Goal: Task Accomplishment & Management: Use online tool/utility

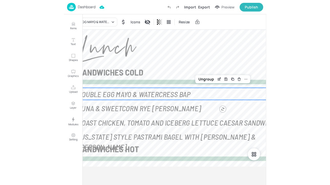
scroll to position [48, 0]
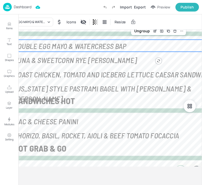
click at [27, 9] on p "Dashboard" at bounding box center [23, 7] width 18 height 4
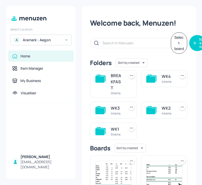
click at [60, 39] on div "Aramark - Aegon" at bounding box center [42, 39] width 39 height 5
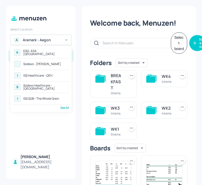
click at [65, 107] on div "See All" at bounding box center [41, 107] width 56 height 4
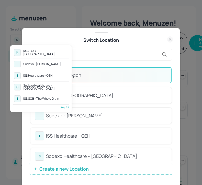
click at [94, 49] on div at bounding box center [101, 92] width 202 height 185
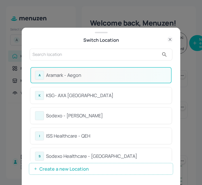
click at [87, 54] on input "text" at bounding box center [96, 54] width 127 height 8
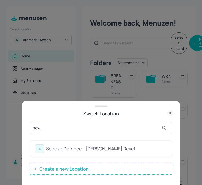
type input "new"
click at [144, 148] on div "Sodexo Defence - Newbold Revel" at bounding box center [106, 148] width 121 height 7
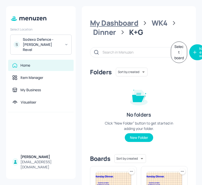
click at [118, 20] on div "My Dashboard" at bounding box center [114, 22] width 48 height 9
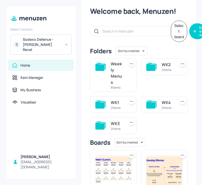
scroll to position [12, 0]
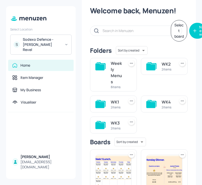
click at [118, 83] on div "Weekly Menus" at bounding box center [117, 72] width 12 height 25
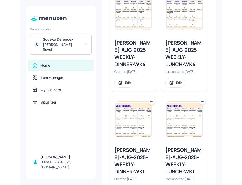
scroll to position [397, 0]
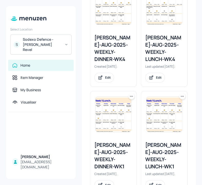
click at [152, 141] on div "Newbold-AUG-2025-WEEKLY-LUNCH-WK1" at bounding box center [164, 155] width 38 height 29
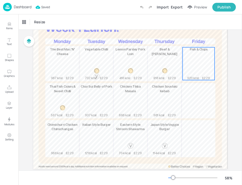
scroll to position [40, 0]
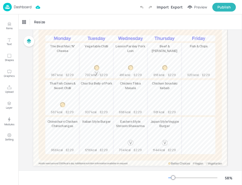
click at [19, 9] on p "Dashboard" at bounding box center [23, 7] width 18 height 4
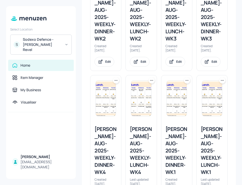
scroll to position [221, 0]
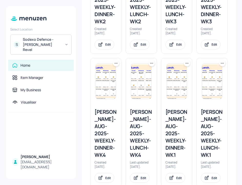
click at [185, 61] on icon at bounding box center [186, 63] width 5 height 5
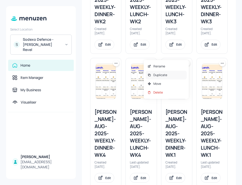
click at [172, 74] on div "Duplicate" at bounding box center [166, 75] width 41 height 9
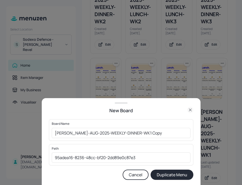
click at [51, 131] on div "Board Name Newbold-AUG-2025-WEEKLY-DINNER-WK1 Copy ​" at bounding box center [121, 130] width 144 height 22
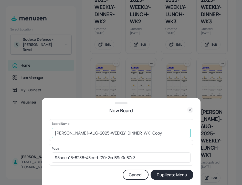
click at [56, 132] on input "Newbold-AUG-2025-WEEKLY-DINNER-WK1 Copy" at bounding box center [121, 133] width 139 height 10
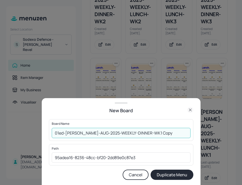
drag, startPoint x: 160, startPoint y: 134, endPoint x: 145, endPoint y: 134, distance: 14.6
click at [145, 134] on input "01ed-Newbold-AUG-2025-WEEKLY-DINNER-WK1 Copy" at bounding box center [121, 133] width 139 height 10
type input "01ed-Newbold-AUG-2025-WEEKLY-DINNER-WK1-20250825"
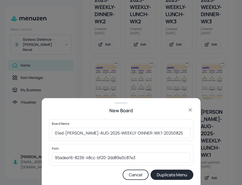
click at [165, 173] on button "Duplicate Menu" at bounding box center [172, 174] width 43 height 10
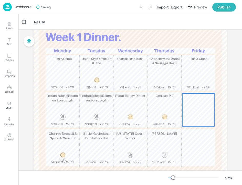
scroll to position [30, 0]
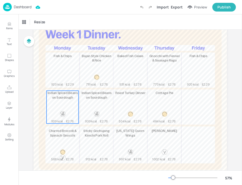
click at [63, 102] on div "Indian Spiced Beans on Sourdough 939 kcal £2.76" at bounding box center [63, 107] width 32 height 33
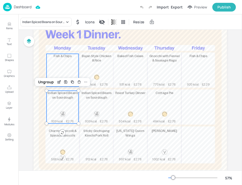
click at [66, 58] on p "Fish & Chips" at bounding box center [63, 56] width 32 height 5
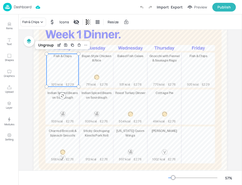
click at [33, 27] on div "Fish & Chips Icons Resize" at bounding box center [130, 21] width 224 height 15
click at [33, 24] on div "Fish & Chips" at bounding box center [30, 22] width 17 height 5
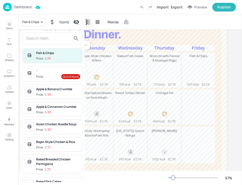
click at [47, 42] on input "text" at bounding box center [48, 38] width 45 height 8
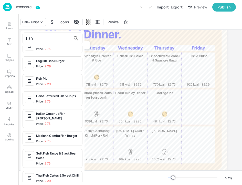
scroll to position [29, 0]
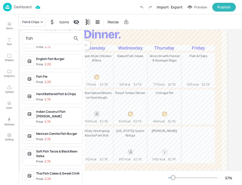
type input "fish"
click at [66, 97] on span "Price: 2.76" at bounding box center [58, 99] width 44 height 4
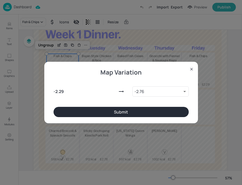
click at [109, 107] on button "Submit" at bounding box center [121, 112] width 135 height 10
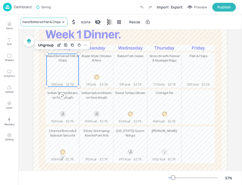
click at [56, 22] on div "Hand Battered Fish & Chips" at bounding box center [41, 22] width 38 height 5
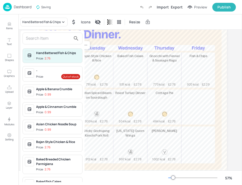
scroll to position [30, 0]
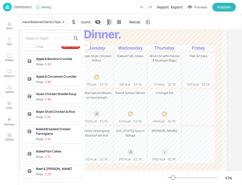
click at [47, 42] on input "text" at bounding box center [48, 38] width 45 height 8
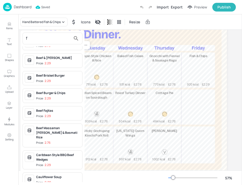
scroll to position [0, 0]
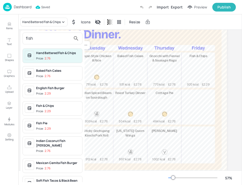
type input "fish"
click at [62, 109] on span "Price: 2.29" at bounding box center [58, 111] width 44 height 4
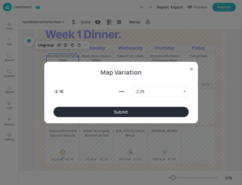
click at [82, 110] on button "Submit" at bounding box center [121, 112] width 135 height 10
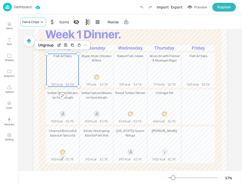
click at [29, 22] on div "Fish & Chips" at bounding box center [30, 22] width 17 height 5
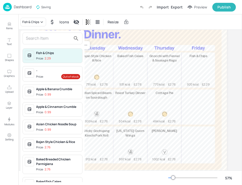
click at [35, 39] on input "text" at bounding box center [48, 38] width 45 height 8
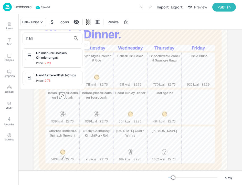
type input "han"
click at [66, 77] on div "Hand Battered Fish & Chips" at bounding box center [58, 75] width 44 height 5
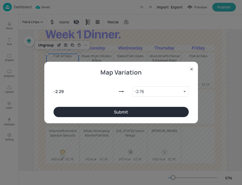
click at [100, 113] on button "Submit" at bounding box center [121, 112] width 135 height 10
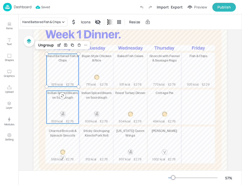
click at [76, 100] on div "Indian Spiced Beans on Sourdough" at bounding box center [63, 95] width 32 height 9
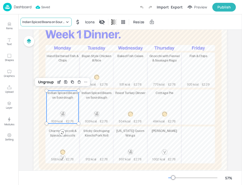
click at [50, 23] on div "Indian Spiced Beans on Sourdough" at bounding box center [43, 22] width 43 height 5
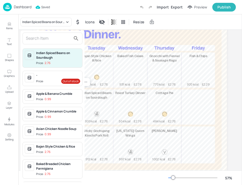
click at [44, 39] on input "text" at bounding box center [48, 38] width 45 height 8
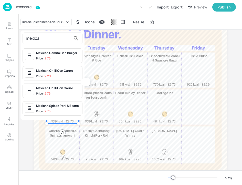
type input "mexica"
click at [68, 107] on div "Mexican Spiced Pork & Beans" at bounding box center [58, 105] width 44 height 5
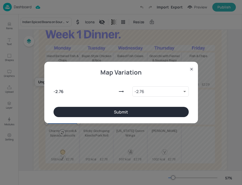
click at [76, 111] on button "Submit" at bounding box center [121, 112] width 135 height 10
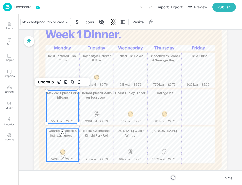
click at [65, 138] on div "Charred Broccoli & Spinach Gnocchi 566 kcal £2.76" at bounding box center [63, 145] width 32 height 33
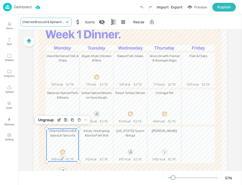
click at [45, 24] on div "Charred Broccoli & Spinach Gnocchi" at bounding box center [45, 22] width 51 height 9
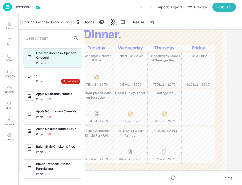
click at [37, 34] on input "text" at bounding box center [48, 38] width 45 height 8
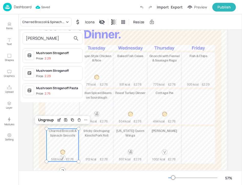
type input "rogan"
click at [4, 25] on div at bounding box center [121, 92] width 242 height 185
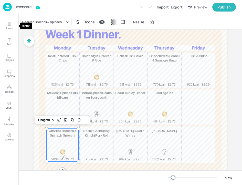
click at [9, 26] on icon "Items" at bounding box center [9, 24] width 5 height 5
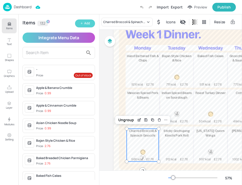
click at [76, 23] on button "Add" at bounding box center [85, 23] width 20 height 8
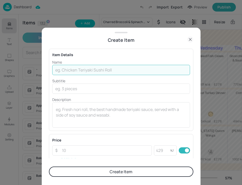
click at [85, 71] on input "text" at bounding box center [121, 70] width 138 height 10
paste input "Vegetable Rogan Josh"
type input "Vegetable Rogan Josh"
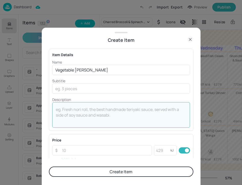
click at [79, 108] on textarea at bounding box center [121, 115] width 131 height 17
paste textarea "Tender mediterranean vegetables, seasoned with herbs and spices in a rich rogan…"
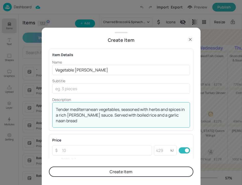
type textarea "Tender mediterranean vegetables, seasoned with herbs and spices in a rich rogan…"
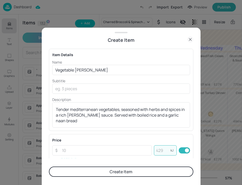
click at [163, 152] on input "number" at bounding box center [162, 150] width 16 height 10
paste input "395"
type input "395"
click at [82, 149] on input "number" at bounding box center [105, 150] width 93 height 10
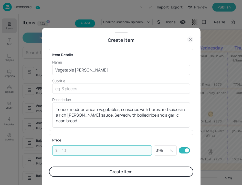
paste input "2.76"
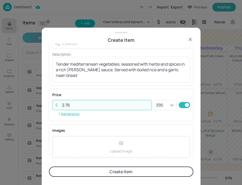
scroll to position [47, 0]
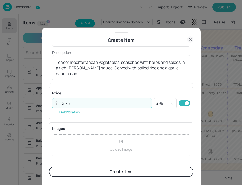
type input "2.76"
click at [102, 170] on button "Create Item" at bounding box center [121, 171] width 144 height 10
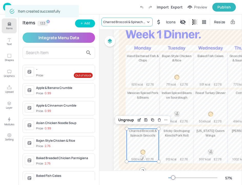
click at [139, 24] on div "Charred Broccoli & Spinach Gnocchi" at bounding box center [124, 22] width 43 height 5
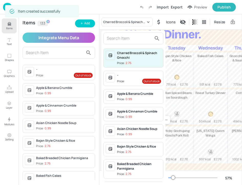
click at [125, 38] on input "text" at bounding box center [129, 38] width 45 height 8
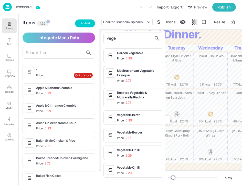
type input "vege"
click at [81, 51] on div at bounding box center [121, 92] width 242 height 185
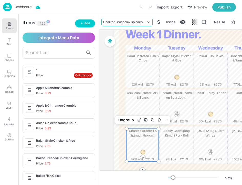
click at [150, 23] on icon at bounding box center [148, 21] width 5 height 5
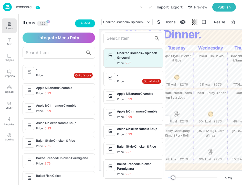
click at [135, 38] on input "text" at bounding box center [129, 38] width 45 height 8
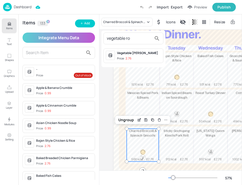
type input "vegetable ro"
click at [150, 54] on div "Vegetable Rogan Josh" at bounding box center [139, 53] width 44 height 5
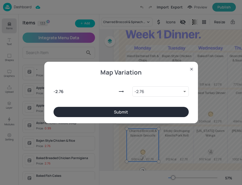
click at [146, 116] on button "Submit" at bounding box center [121, 112] width 135 height 10
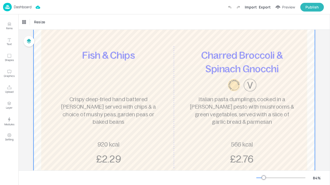
scroll to position [81, 0]
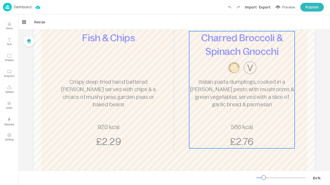
click at [221, 91] on span "Italian pasta dumplings, cooked in a [PERSON_NAME] pesto with mushrooms & green…" at bounding box center [242, 93] width 104 height 28
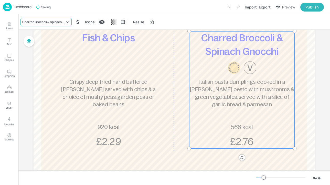
click at [31, 21] on div "Charred Broccoli & Spinach Gnocchi" at bounding box center [43, 22] width 43 height 5
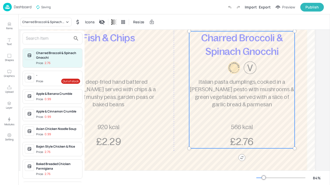
click at [44, 38] on input "text" at bounding box center [48, 38] width 45 height 8
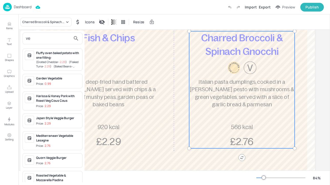
type input "v"
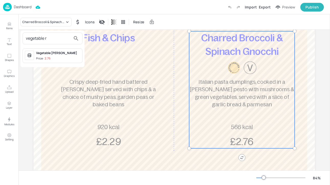
type input "vegetable r"
click at [72, 57] on span "Price: 2.76" at bounding box center [58, 58] width 44 height 4
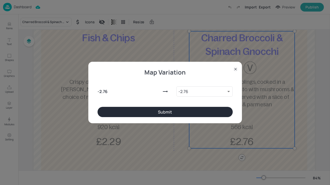
click at [115, 112] on button "Submit" at bounding box center [165, 112] width 135 height 10
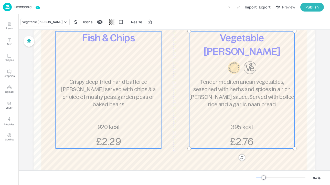
click at [110, 89] on span "Crispy deep-fried hand battered pollock served with chips & a choice of mushy p…" at bounding box center [108, 93] width 94 height 28
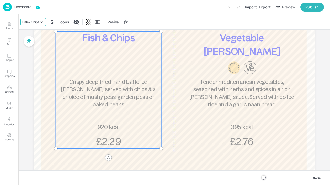
click at [36, 20] on div "Fish & Chips" at bounding box center [30, 22] width 17 height 5
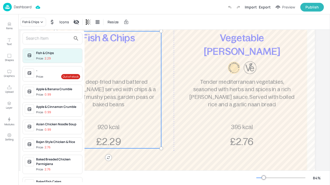
click at [35, 36] on input "text" at bounding box center [48, 38] width 45 height 8
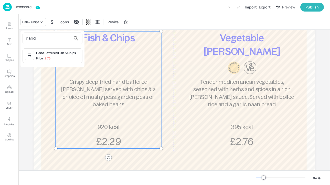
type input "hand"
click at [60, 55] on div "Hand Battered Fish & Chips" at bounding box center [58, 53] width 44 height 5
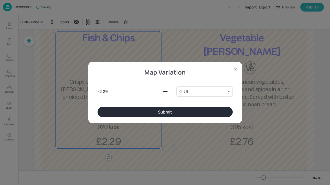
click at [133, 113] on button "Submit" at bounding box center [165, 112] width 135 height 10
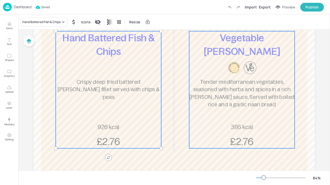
scroll to position [0, 0]
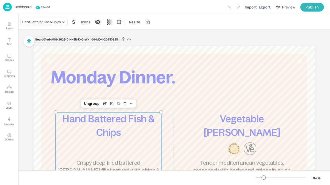
click at [266, 6] on div "Export" at bounding box center [265, 6] width 12 height 5
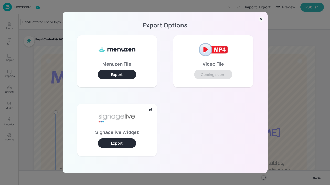
click at [129, 141] on button "Export" at bounding box center [117, 142] width 38 height 9
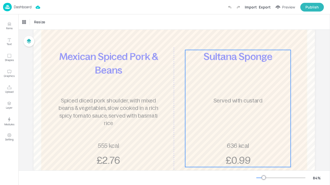
scroll to position [64, 0]
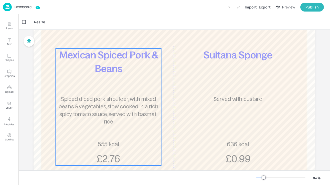
click at [154, 120] on p "Spiced diced pork shoulder, with mixed beans & vegetables, slow cooked in a ric…" at bounding box center [108, 110] width 105 height 30
click at [25, 86] on div "Board 01ed-AUG-2025-DESSERT+CHEF-WK1-01-MON-20250825 Mexican Spiced Pork & Bean…" at bounding box center [174, 96] width 310 height 260
click at [30, 4] on div "Dashboard" at bounding box center [17, 7] width 28 height 8
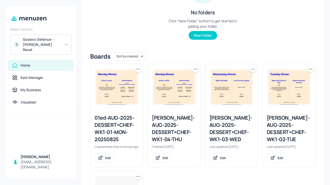
scroll to position [93, 0]
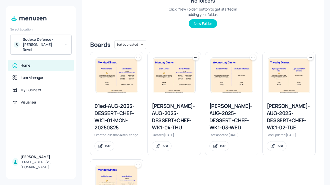
click at [137, 58] on icon at bounding box center [137, 57] width 5 height 5
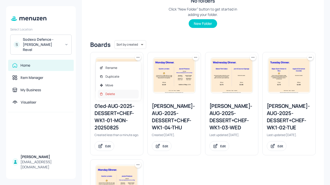
click at [124, 94] on div "Delete" at bounding box center [118, 94] width 41 height 9
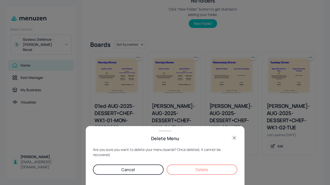
click at [211, 172] on button "Delete" at bounding box center [202, 169] width 71 height 10
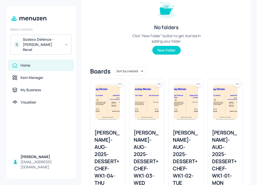
scroll to position [102, 0]
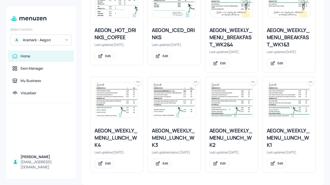
scroll to position [141, 0]
click at [280, 40] on div "AEGON_WEEKLY_MENU_BREAKFAST_WK1&3" at bounding box center [289, 38] width 45 height 22
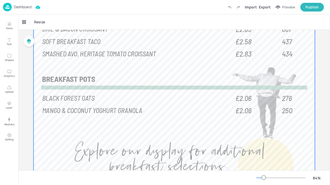
scroll to position [95, 0]
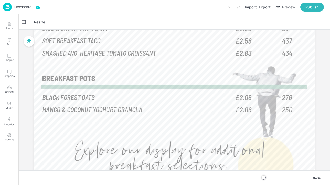
click at [22, 2] on div "Dashboard Import Export Preview Publish" at bounding box center [163, 7] width 321 height 14
click at [24, 6] on p "Dashboard" at bounding box center [23, 7] width 18 height 4
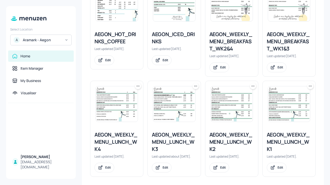
scroll to position [145, 0]
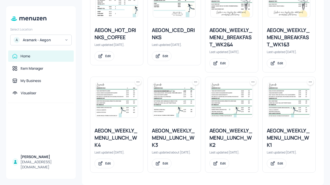
click at [285, 137] on div "AEGON_WEEKLY_MENU_LUNCH_WK1" at bounding box center [289, 138] width 45 height 22
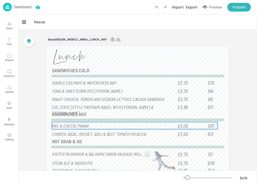
scroll to position [39, 0]
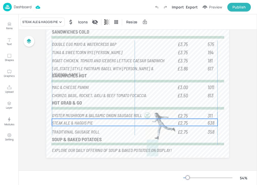
click at [72, 121] on span "STEAK ALE & HAGGIS PIE" at bounding box center [72, 123] width 41 height 6
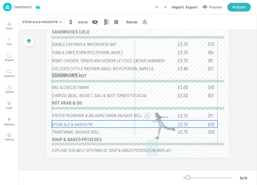
click at [68, 123] on span "STEAK ALE & HAGGIS PIE" at bounding box center [72, 124] width 41 height 6
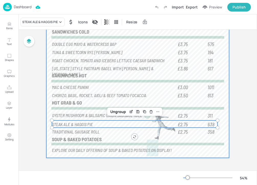
click at [43, 141] on div "Board AEGON_WEEKLY_MENU_LUNCH_WK1 575 DOUBLE EGG MAYO & WATERCRESS BAP £3.75 19…" at bounding box center [137, 80] width 211 height 179
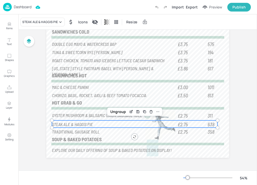
click at [29, 142] on div "Board AEGON_WEEKLY_MENU_LUNCH_WK1 575 DOUBLE EGG MAYO & WATERCRESS BAP £3.75 19…" at bounding box center [137, 80] width 239 height 179
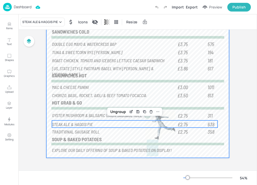
click at [61, 108] on div at bounding box center [137, 82] width 183 height 150
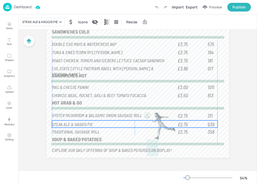
click at [79, 125] on span "STEAK ALE & HAGGIS PIE" at bounding box center [72, 124] width 41 height 6
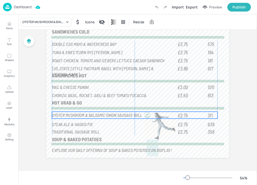
click at [74, 117] on span "OYSTER MUSHROOM & BALSAMIC ONION SAUSAGE ROLL" at bounding box center [97, 115] width 90 height 6
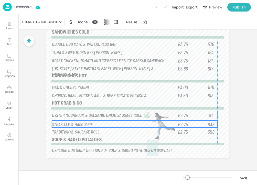
click at [73, 122] on span "STEAK ALE & HAGGIS PIE" at bounding box center [72, 124] width 41 height 6
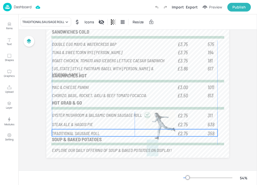
click at [73, 131] on span "TRADITIONAL SAUSAGE ROLL" at bounding box center [76, 133] width 48 height 6
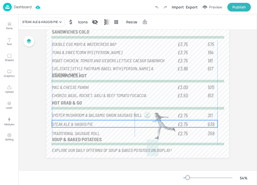
click at [73, 124] on span "STEAK ALE & HAGGIS PIE" at bounding box center [72, 124] width 41 height 6
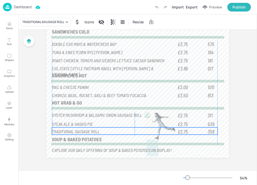
click at [79, 131] on span "TRADITIONAL SAUSAGE ROLL" at bounding box center [76, 131] width 48 height 6
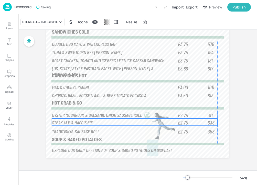
click at [90, 124] on span "STEAK ALE & HAGGIS PIE" at bounding box center [72, 122] width 41 height 6
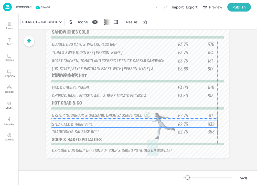
click at [85, 122] on span "STEAK ALE & HAGGIS PIE" at bounding box center [72, 124] width 41 height 6
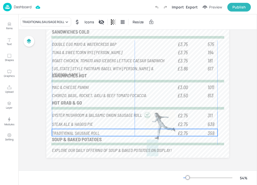
click at [81, 132] on span "TRADITIONAL SAUSAGE ROLL" at bounding box center [76, 133] width 48 height 6
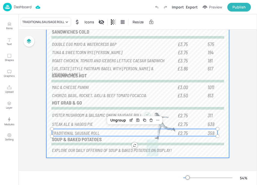
click at [50, 120] on div at bounding box center [137, 82] width 183 height 150
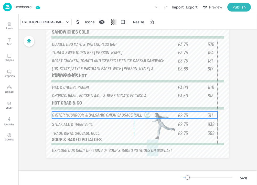
click at [101, 117] on span "OYSTER MUSHROOM & BALSAMIC ONION SAUSAGE ROLL" at bounding box center [97, 115] width 90 height 6
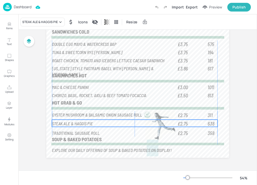
click at [94, 125] on p "STEAK ALE & HAGGIS PIE" at bounding box center [114, 123] width 124 height 6
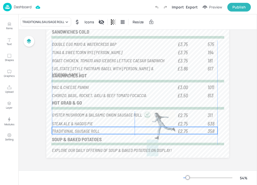
click at [93, 131] on span "TRADITIONAL SAUSAGE ROLL" at bounding box center [76, 131] width 48 height 6
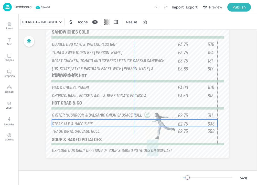
click at [158, 123] on p "STEAK ALE & HAGGIS PIE" at bounding box center [114, 123] width 124 height 6
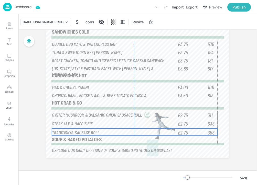
click at [153, 133] on p "TRADITIONAL SAUSAGE ROLL" at bounding box center [114, 132] width 124 height 6
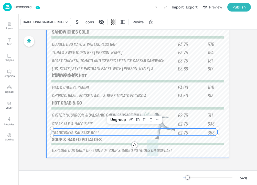
click at [225, 132] on div at bounding box center [137, 82] width 183 height 150
